Goal: Information Seeking & Learning: Learn about a topic

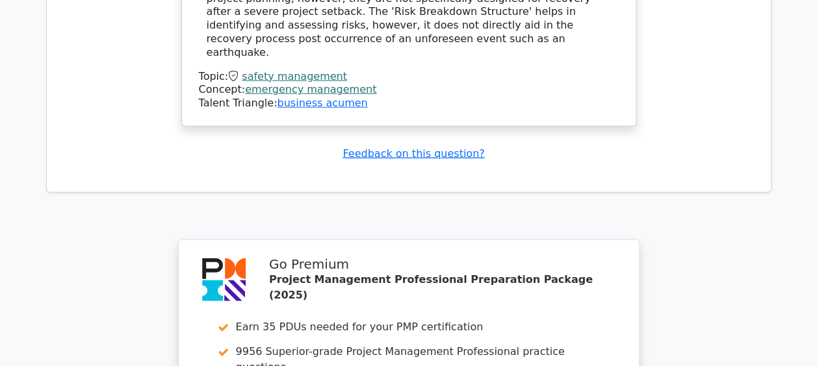
scroll to position [9204, 0]
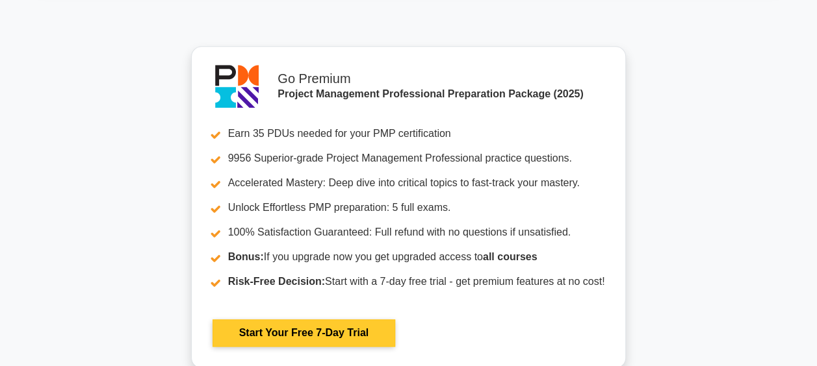
scroll to position [5783, 0]
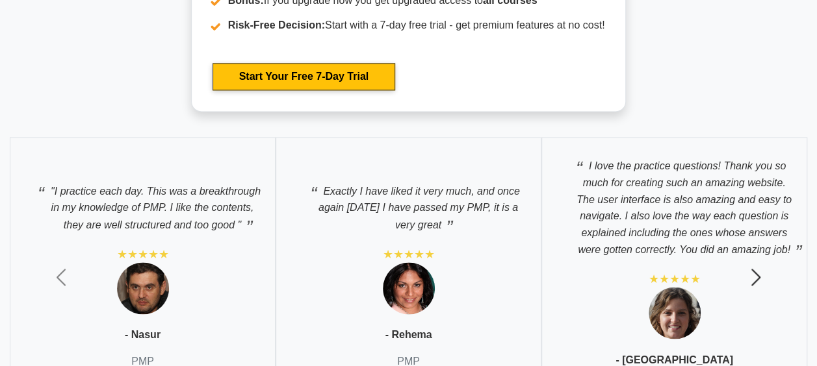
click at [751, 273] on span "button" at bounding box center [755, 277] width 21 height 21
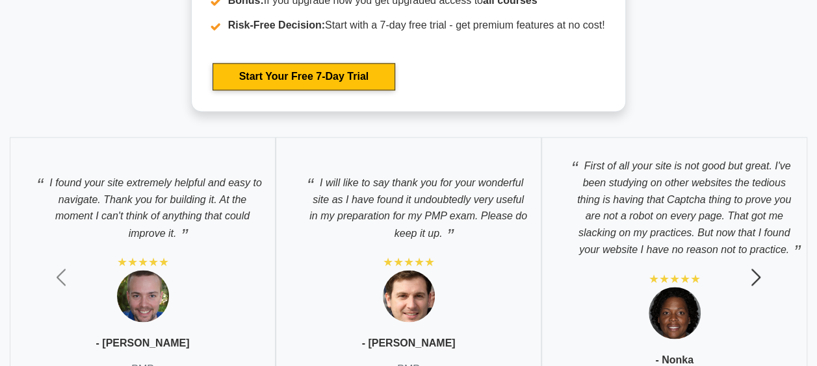
click at [752, 272] on span "button" at bounding box center [755, 277] width 21 height 21
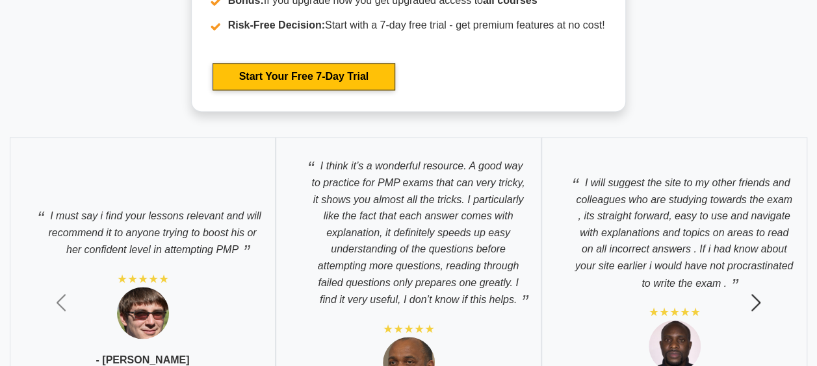
click at [752, 272] on button "Next" at bounding box center [755, 302] width 123 height 350
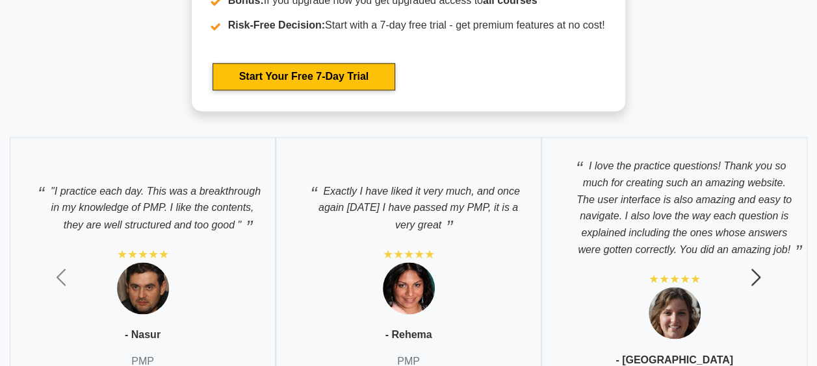
click at [752, 272] on span "button" at bounding box center [755, 277] width 21 height 21
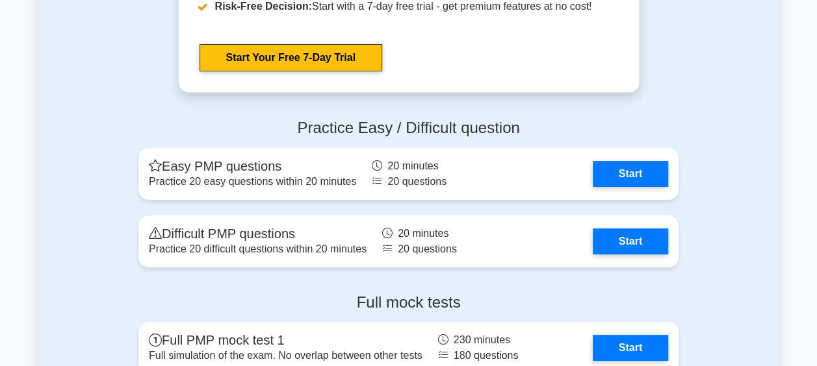
scroll to position [4834, 0]
